Goal: Navigation & Orientation: Find specific page/section

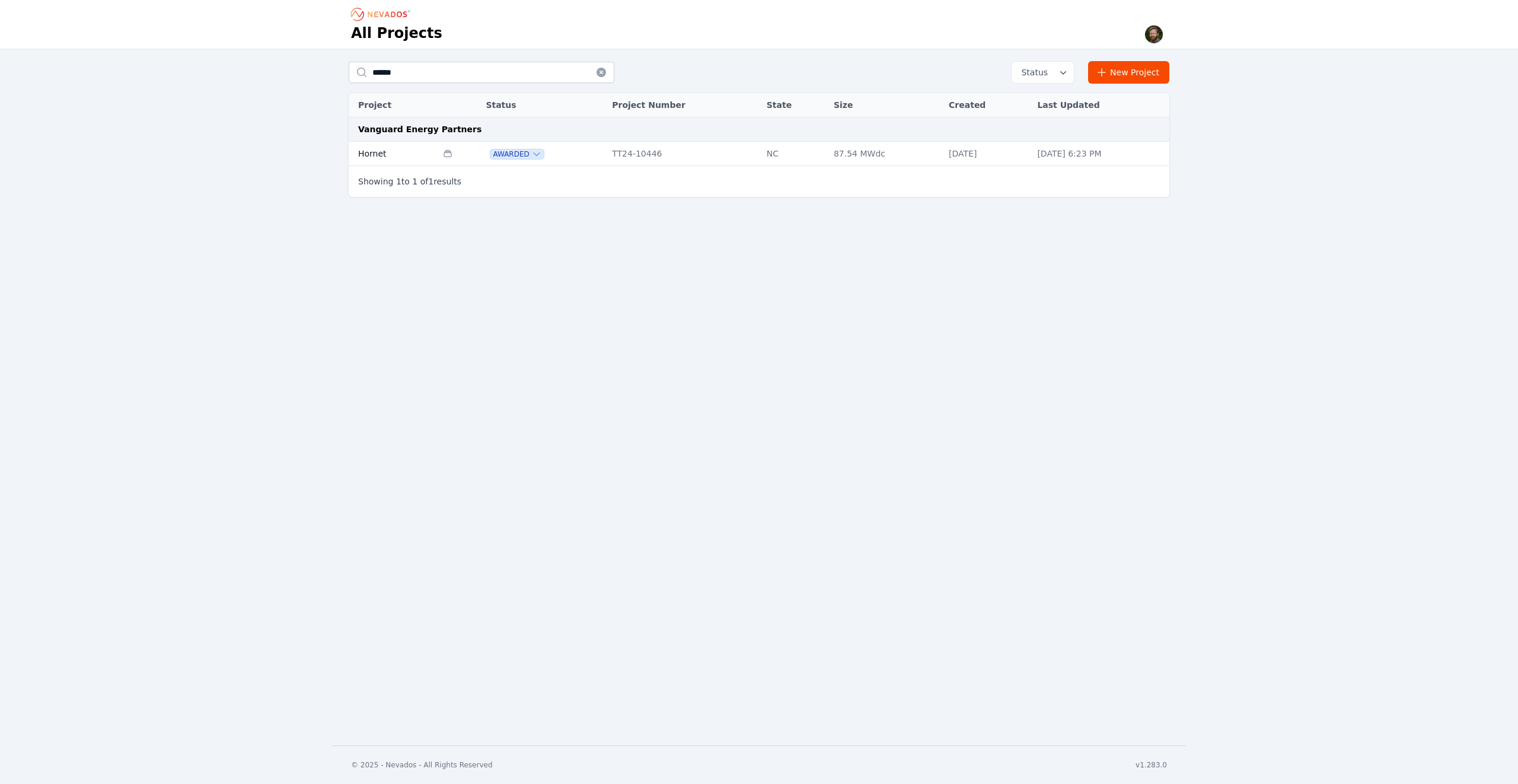
click at [372, 149] on td "Hornet" at bounding box center [393, 153] width 88 height 24
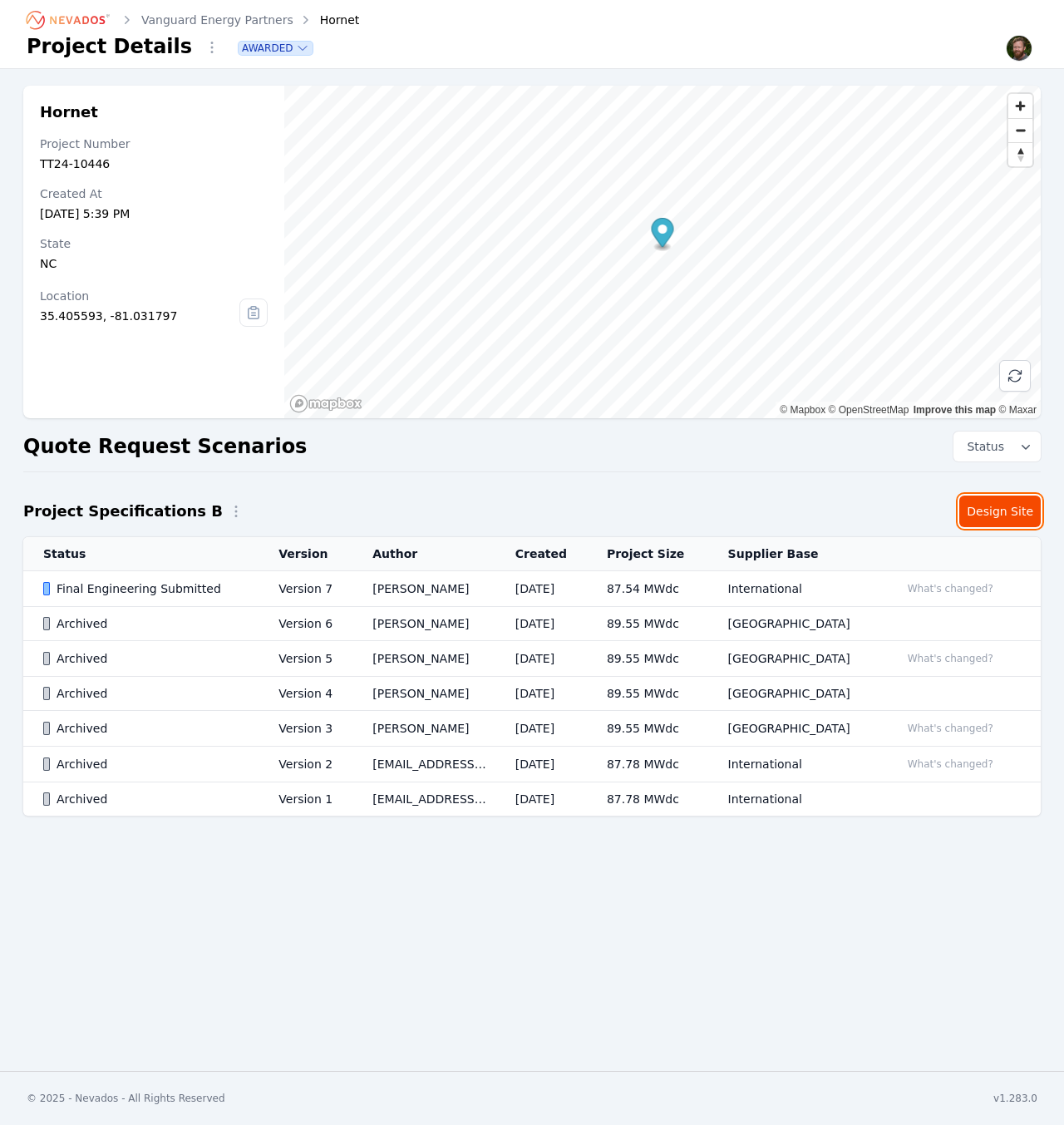
click at [1003, 518] on link "Design Site" at bounding box center [999, 512] width 81 height 32
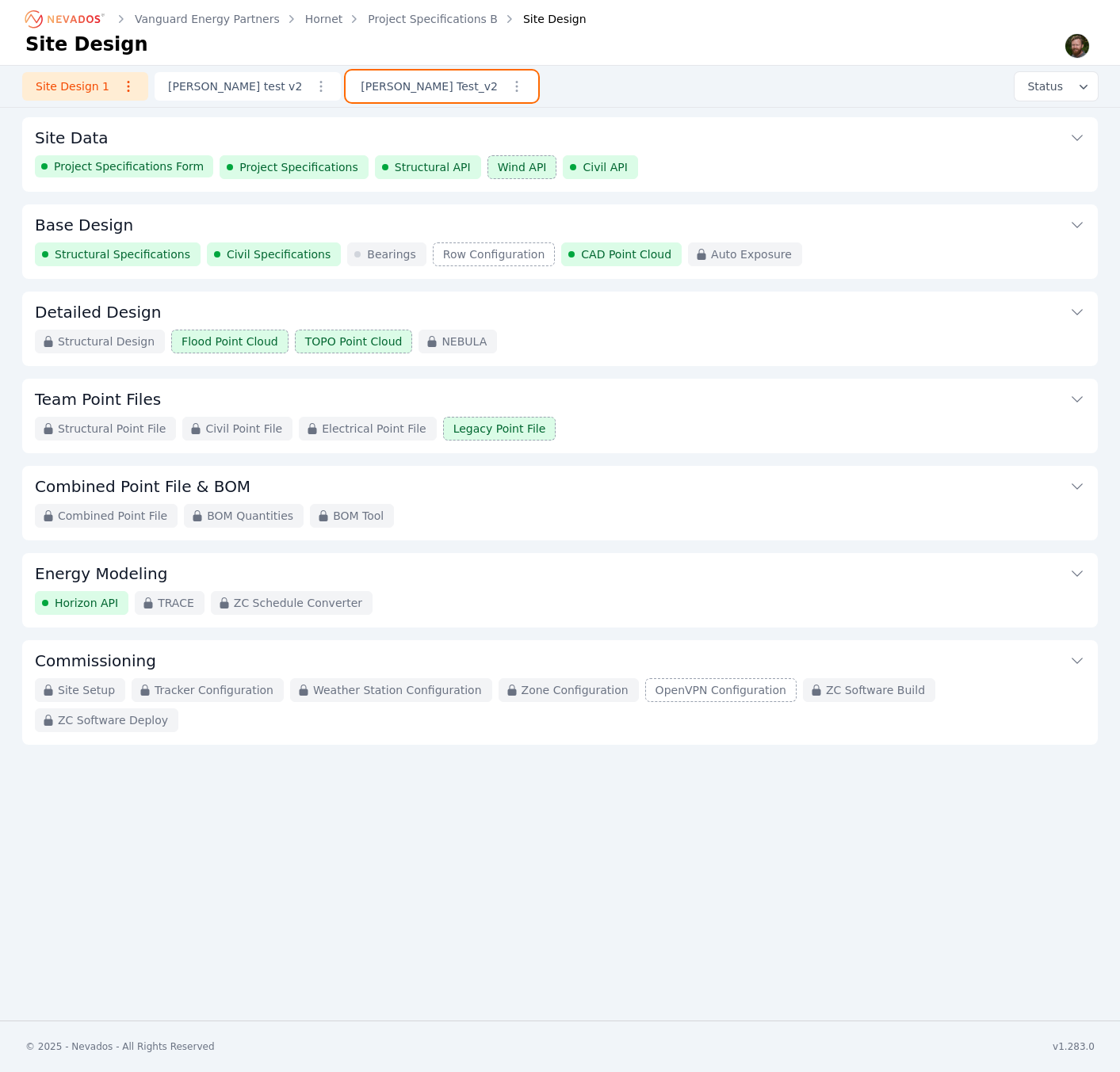
click at [352, 89] on link "[PERSON_NAME] Test_v2" at bounding box center [441, 87] width 189 height 29
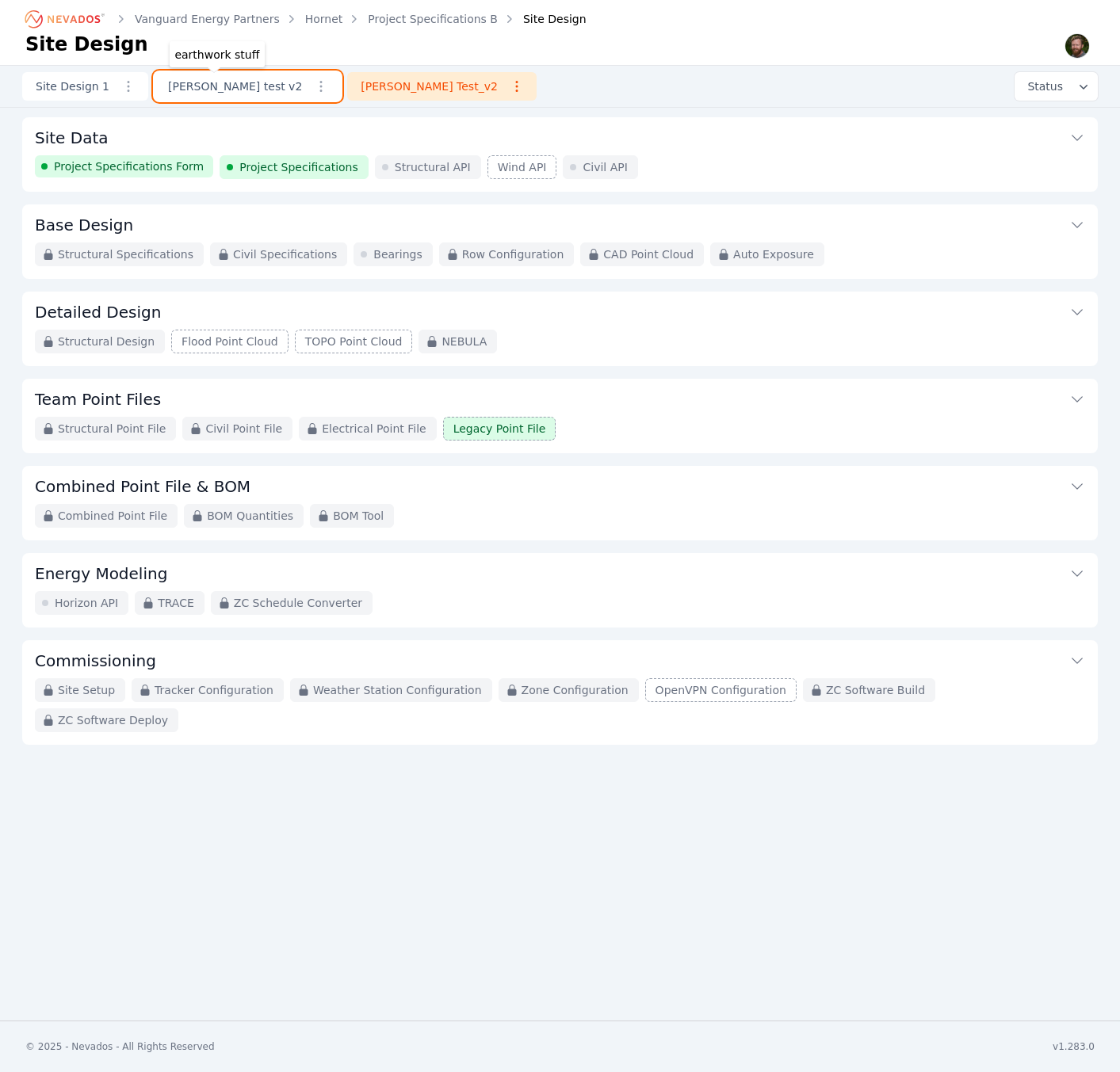
click at [217, 87] on link "[PERSON_NAME] test v2" at bounding box center [247, 87] width 186 height 29
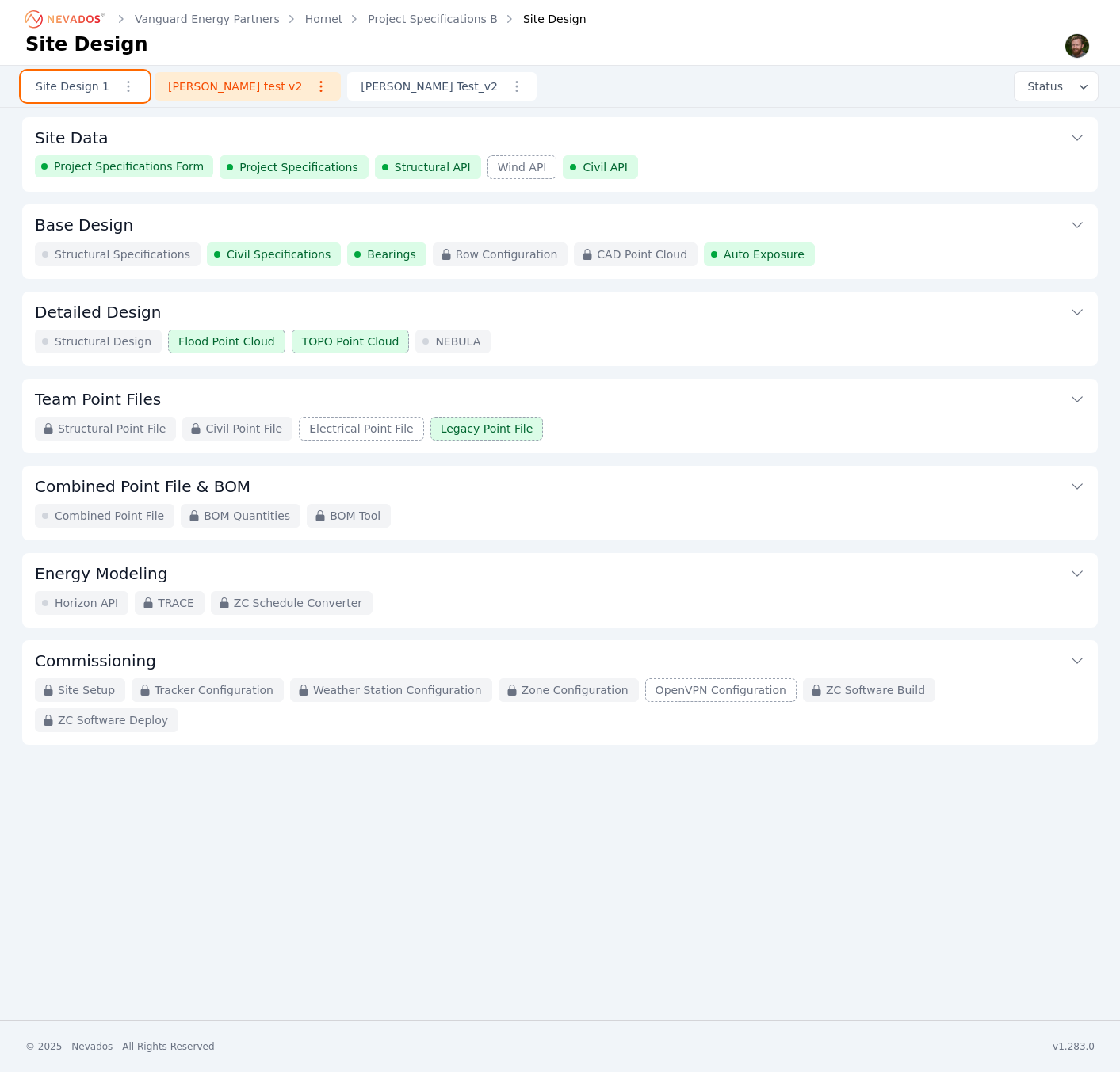
click at [79, 84] on link "Site Design 1" at bounding box center [85, 87] width 126 height 29
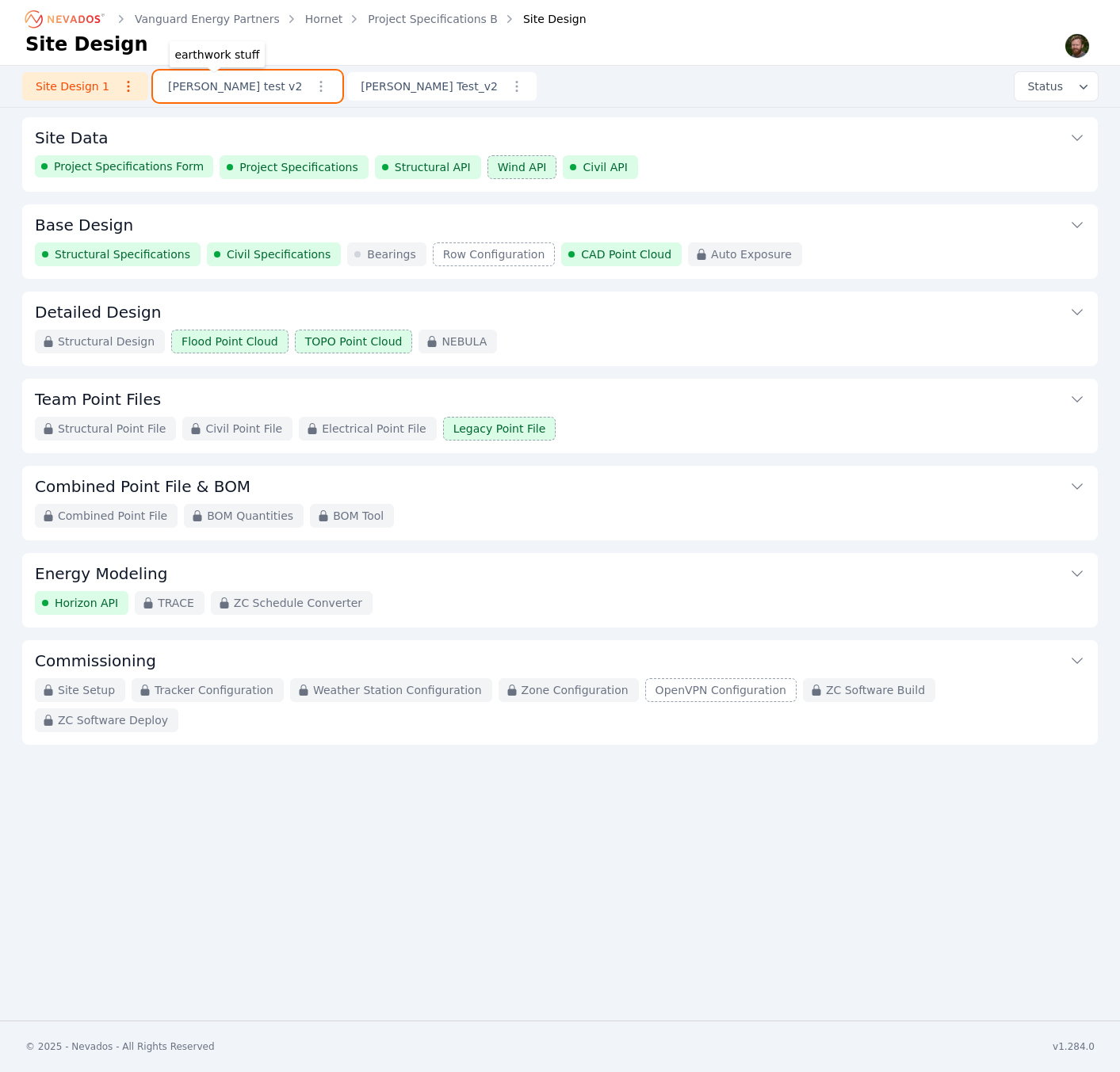
click at [218, 87] on link "[PERSON_NAME] test v2" at bounding box center [247, 87] width 186 height 29
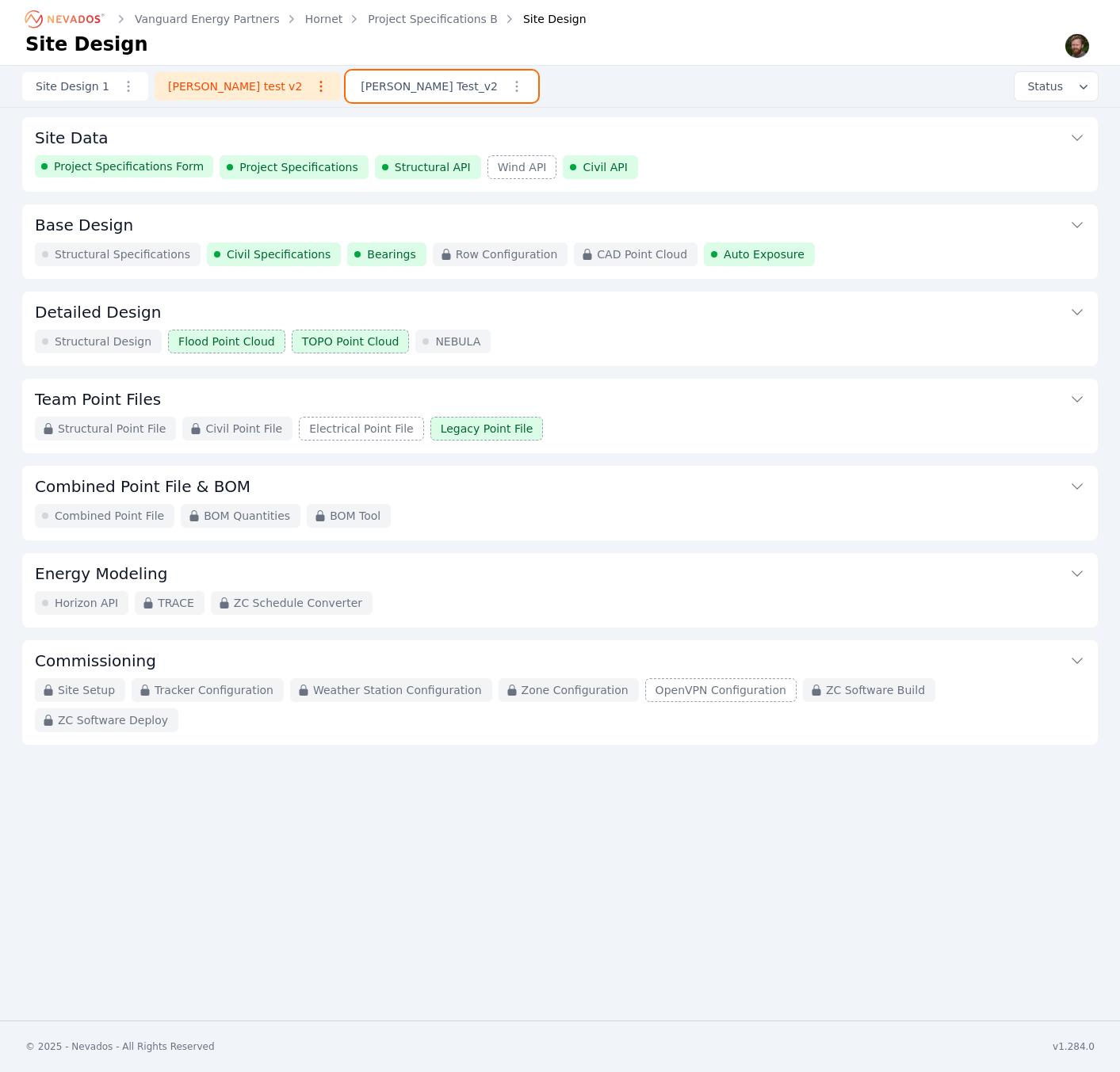
click at [347, 89] on link "[PERSON_NAME] Test_v2" at bounding box center [441, 87] width 189 height 29
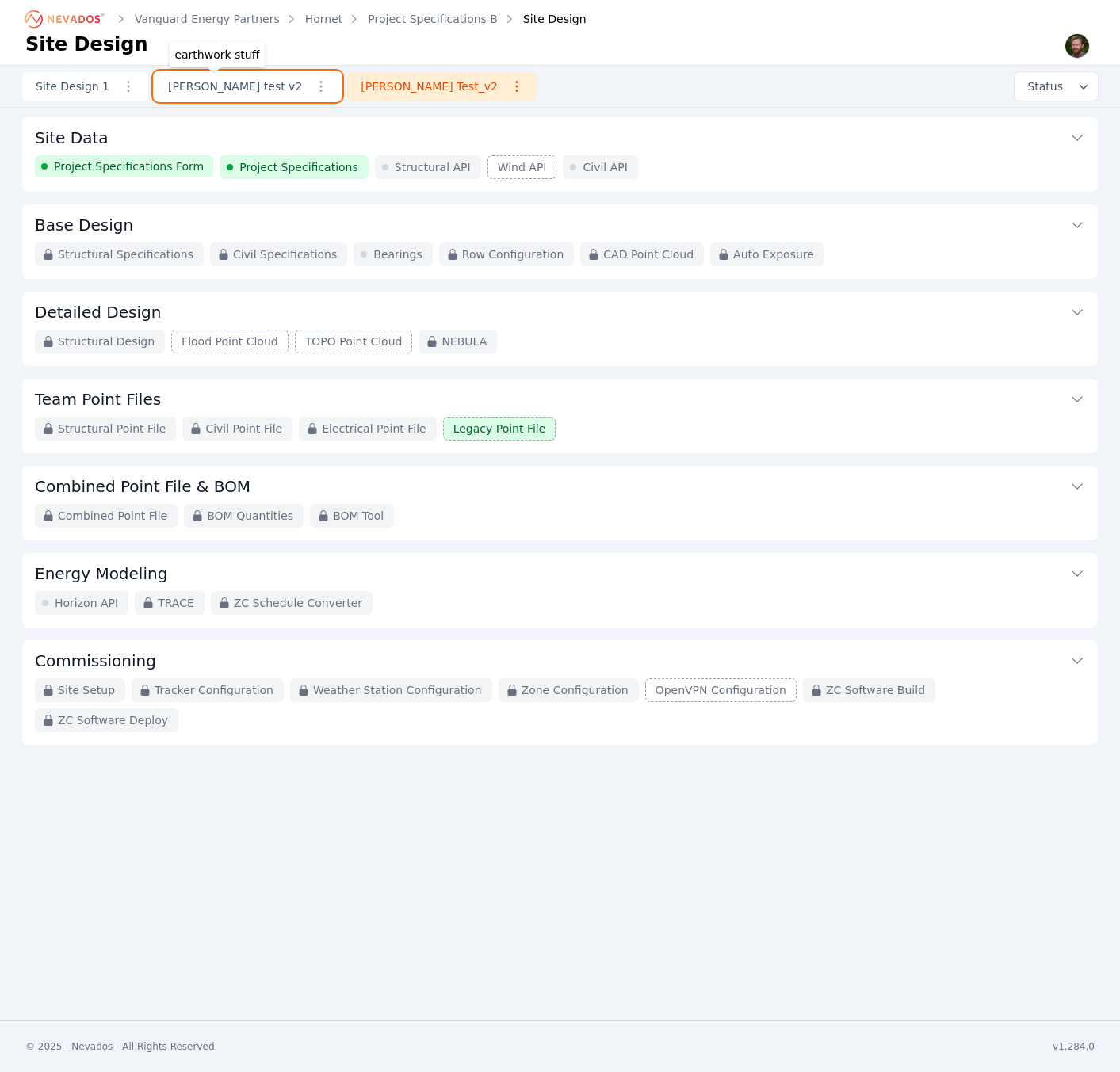
click at [226, 89] on link "[PERSON_NAME] test v2" at bounding box center [247, 87] width 186 height 29
